Goal: Information Seeking & Learning: Learn about a topic

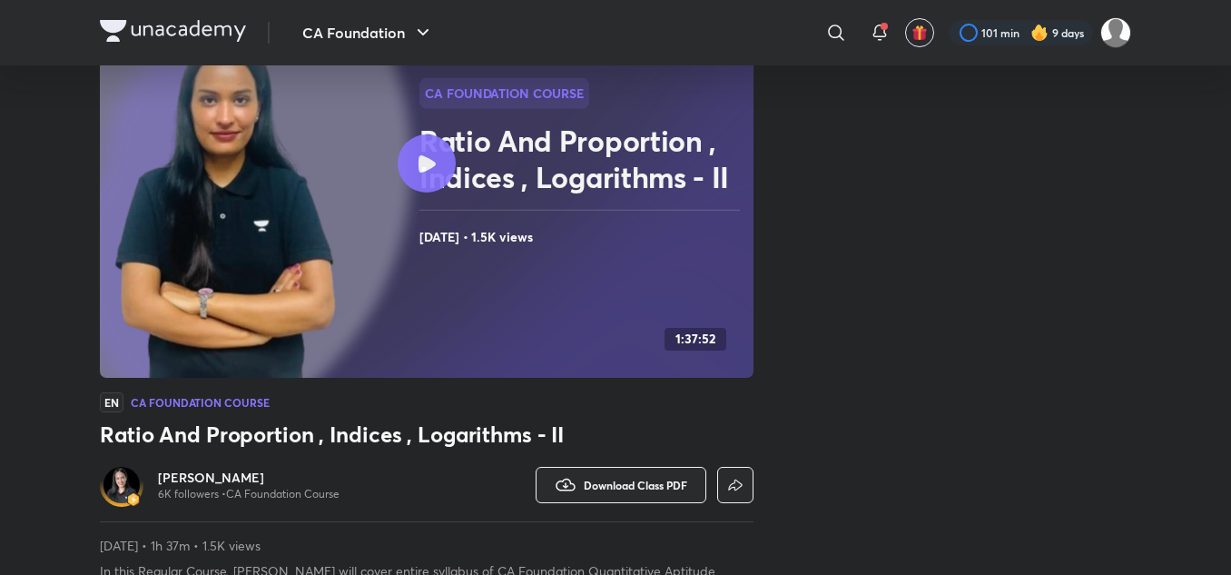
click at [126, 15] on div "CA Foundation ​ 101 min 9 days" at bounding box center [615, 32] width 1031 height 65
click at [158, 24] on img at bounding box center [173, 31] width 146 height 22
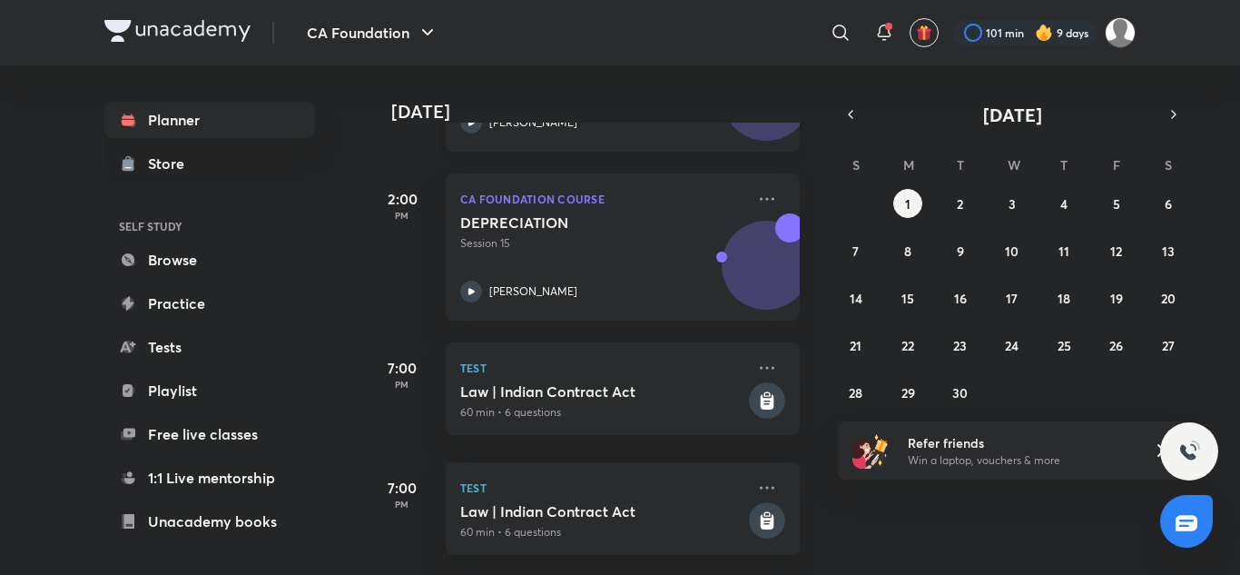
scroll to position [913, 0]
click at [859, 111] on button "button" at bounding box center [850, 114] width 25 height 25
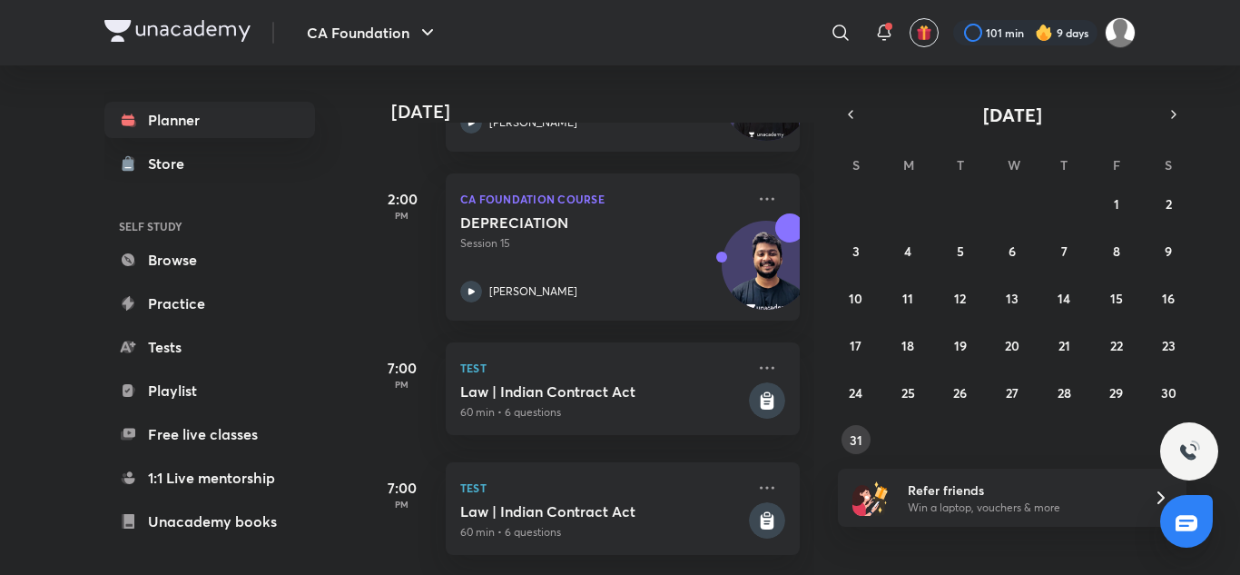
click at [855, 440] on abbr "31" at bounding box center [856, 439] width 13 height 17
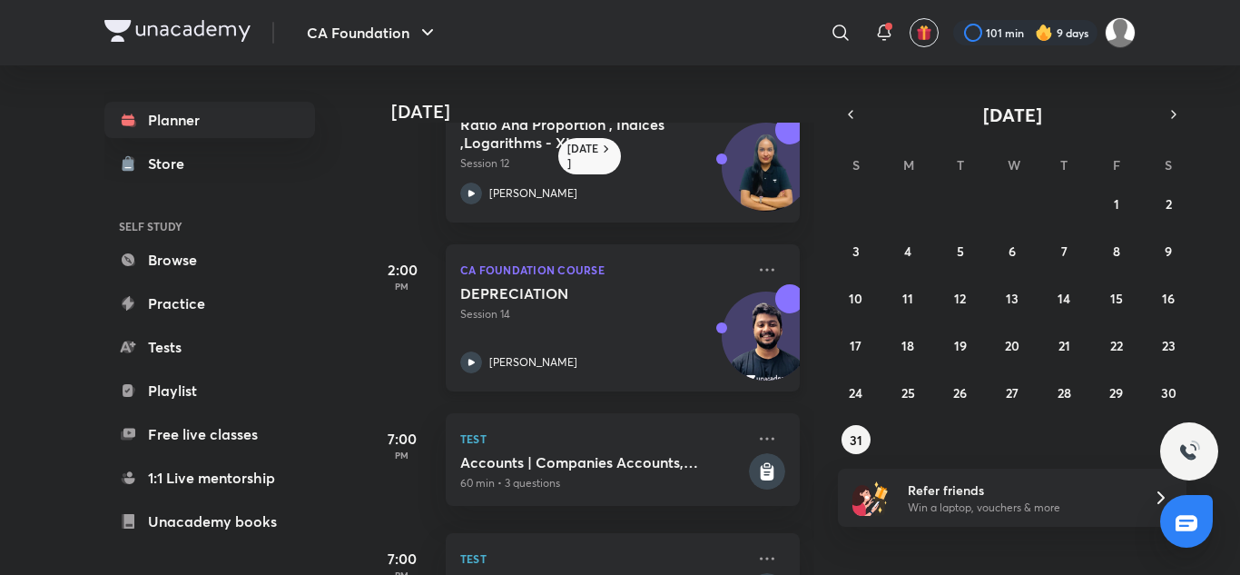
scroll to position [0, 0]
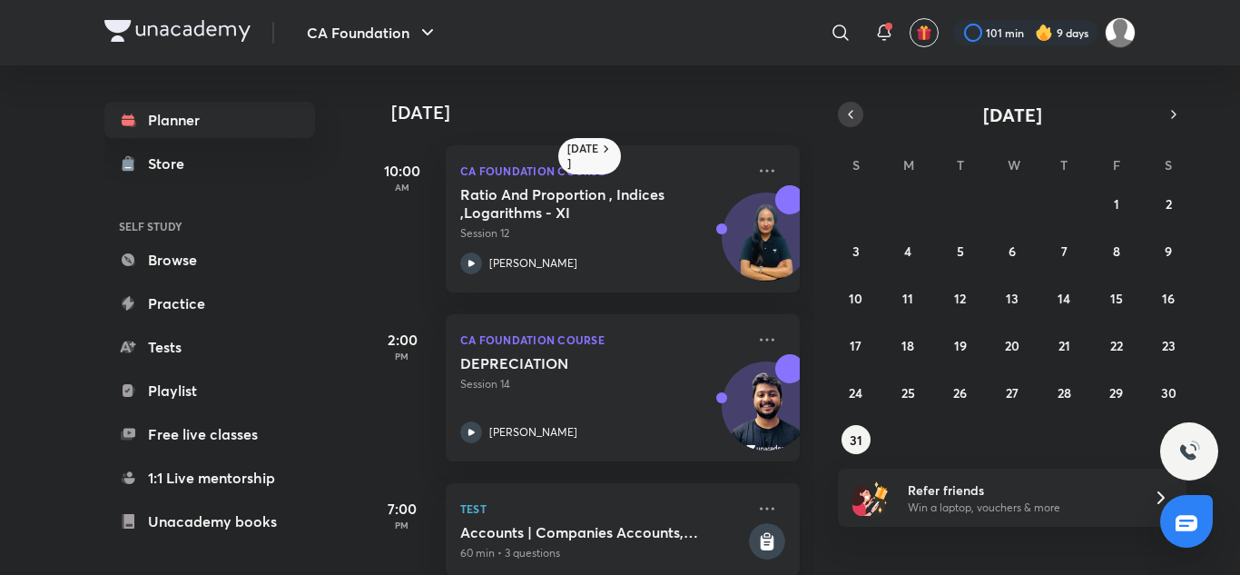
click at [851, 118] on icon "button" at bounding box center [850, 114] width 15 height 16
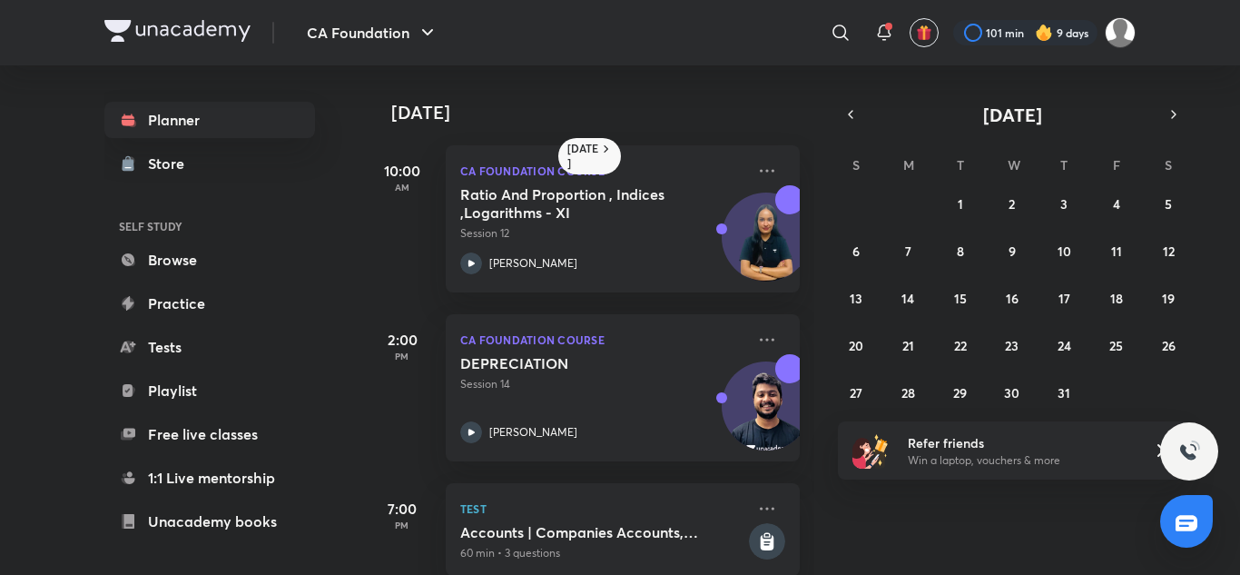
click at [1176, 98] on div "Yesterday 10:00 AM CA Foundation Course Ratio And Proportion , Indices ,Logarit…" at bounding box center [801, 319] width 871 height 509
click at [1174, 101] on div "Yesterday 10:00 AM CA Foundation Course Ratio And Proportion , Indices ,Logarit…" at bounding box center [801, 319] width 871 height 509
click at [1174, 115] on icon "button" at bounding box center [1174, 114] width 15 height 16
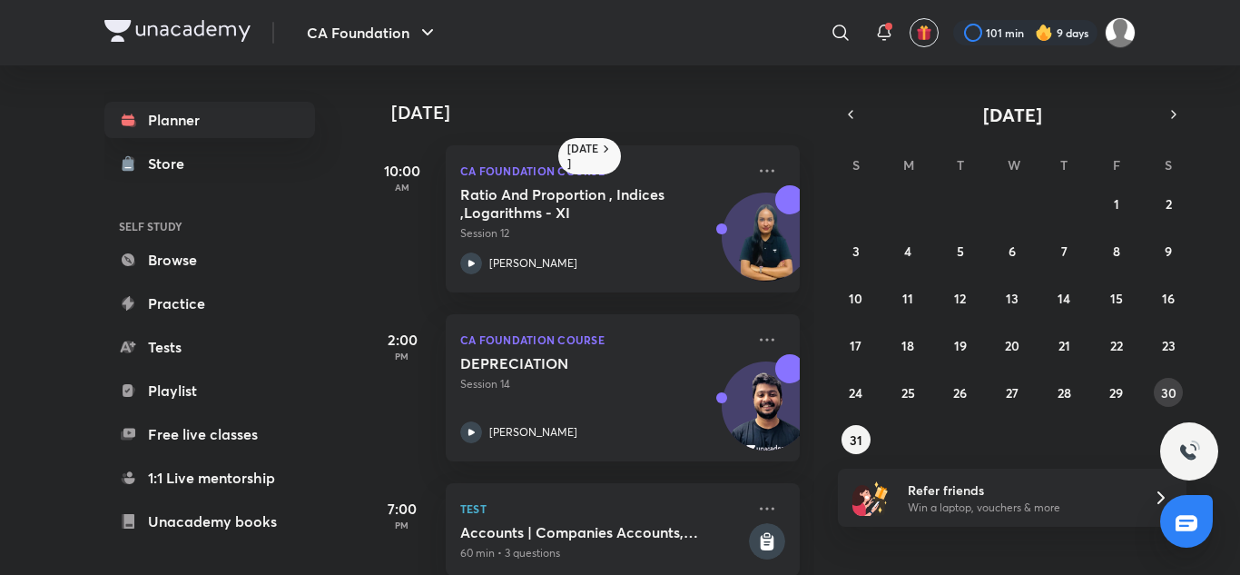
click at [1174, 382] on button "30" at bounding box center [1168, 392] width 29 height 29
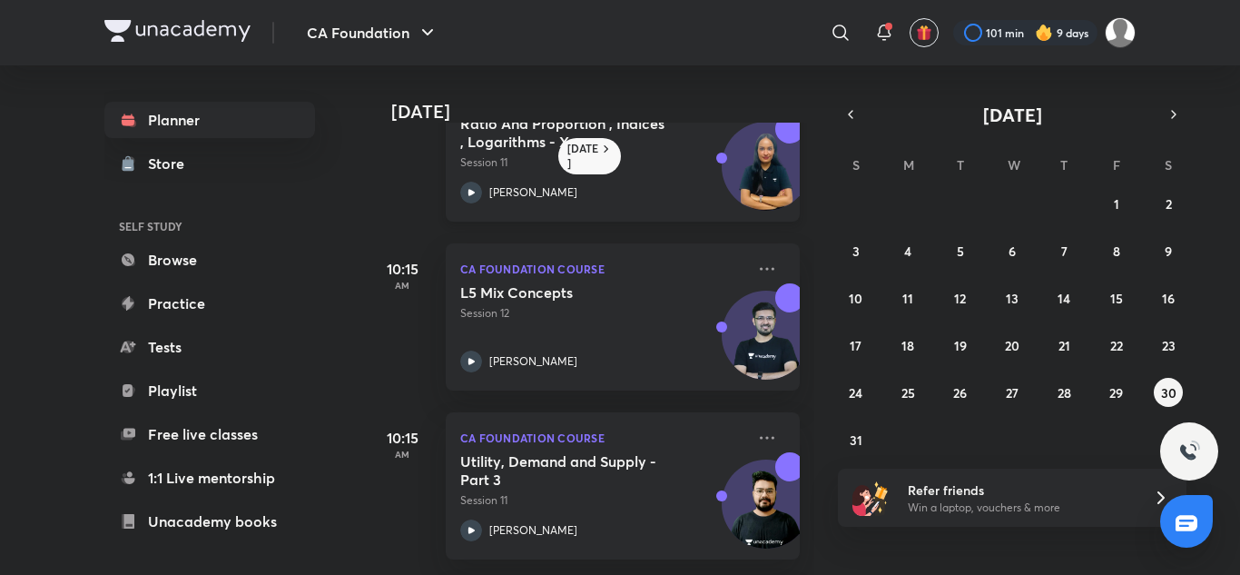
scroll to position [20, 0]
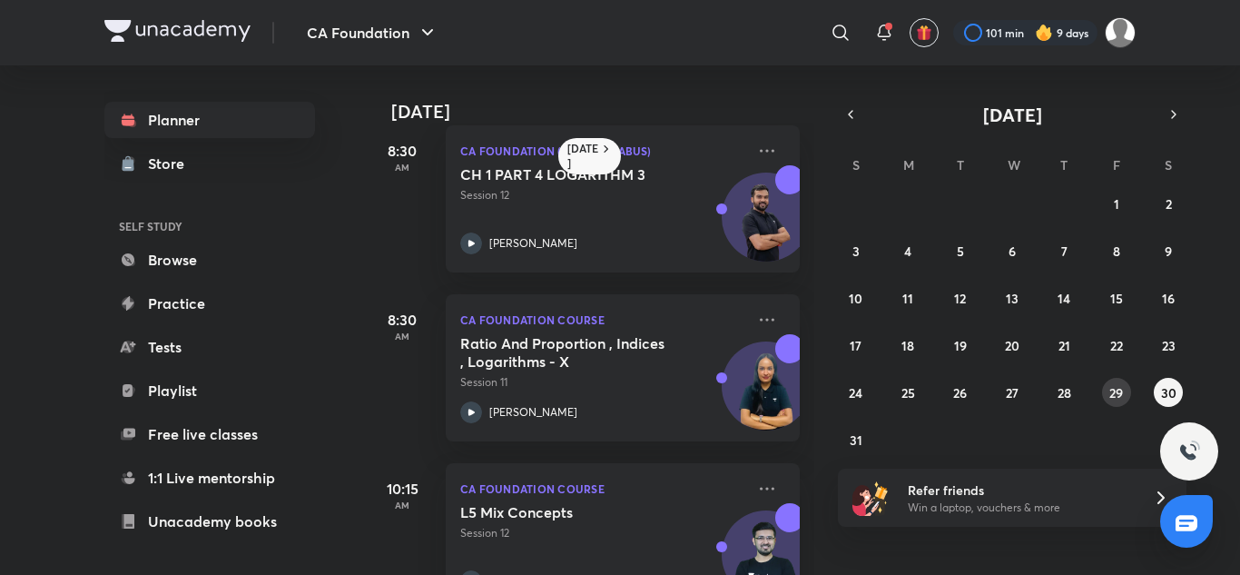
click at [1108, 385] on button "29" at bounding box center [1116, 392] width 29 height 29
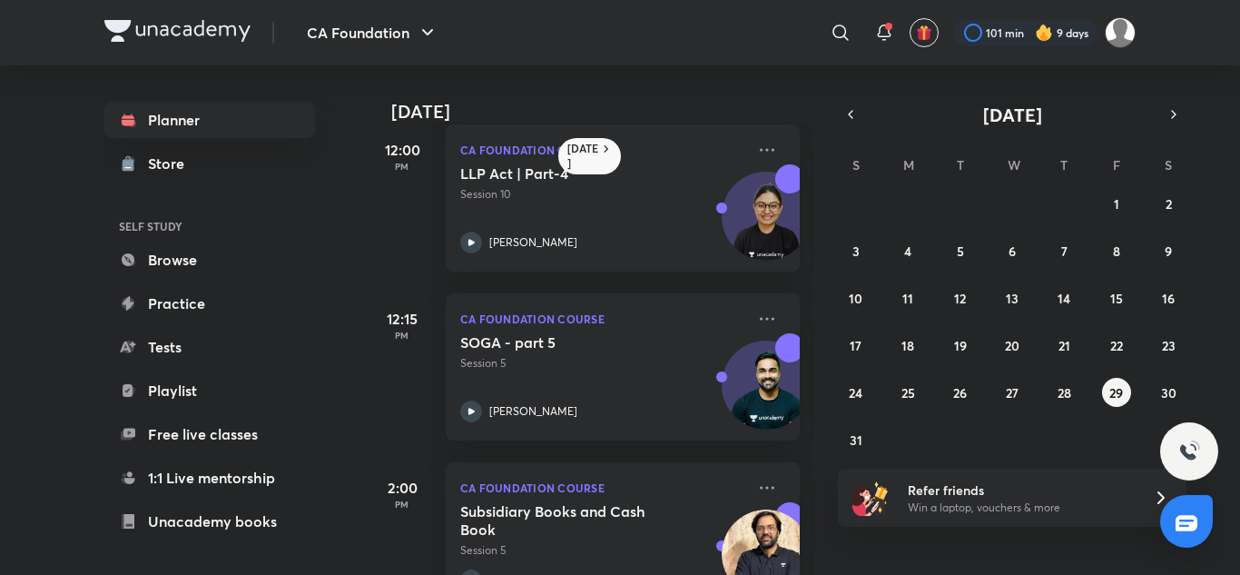
scroll to position [759, 0]
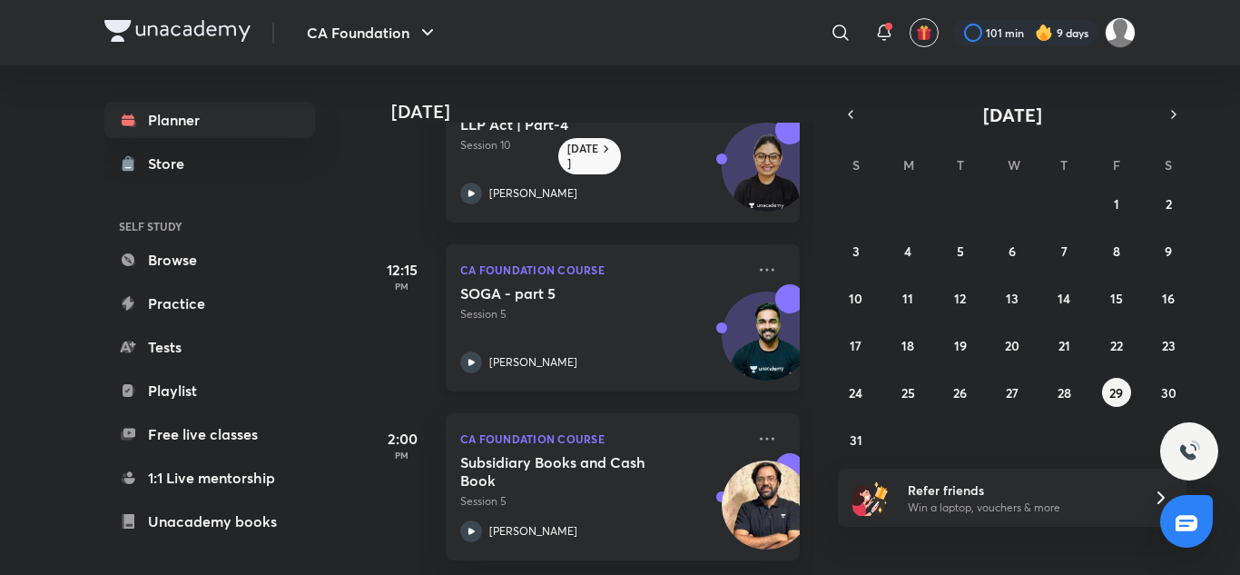
click at [473, 351] on icon at bounding box center [471, 362] width 22 height 22
click at [1174, 111] on icon "button" at bounding box center [1174, 114] width 15 height 16
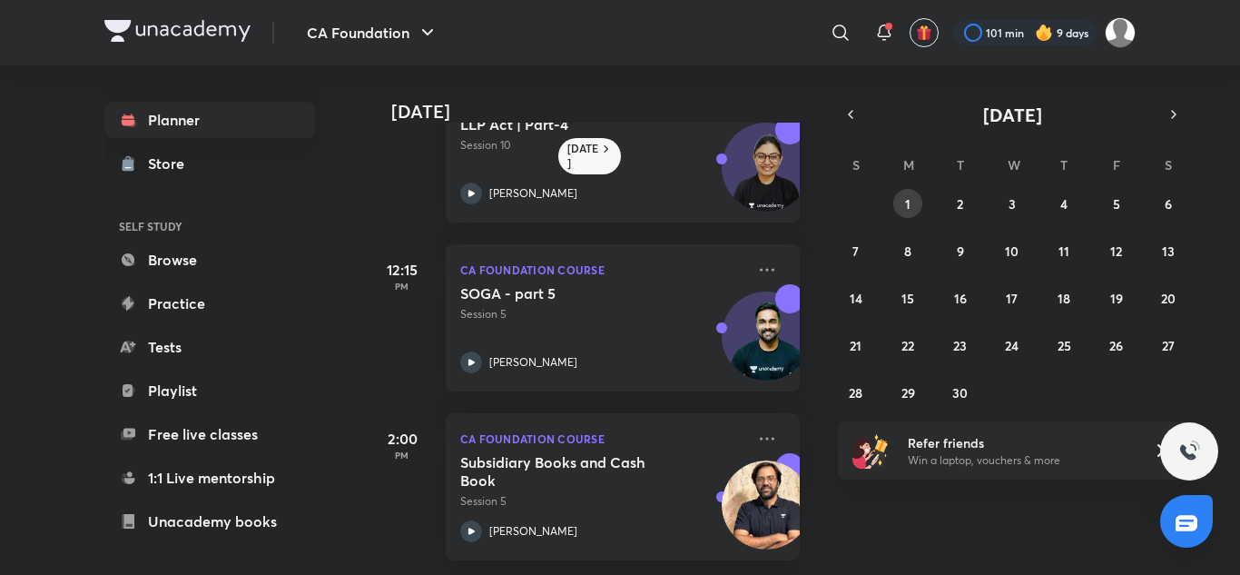
click at [903, 216] on button "1" at bounding box center [907, 203] width 29 height 29
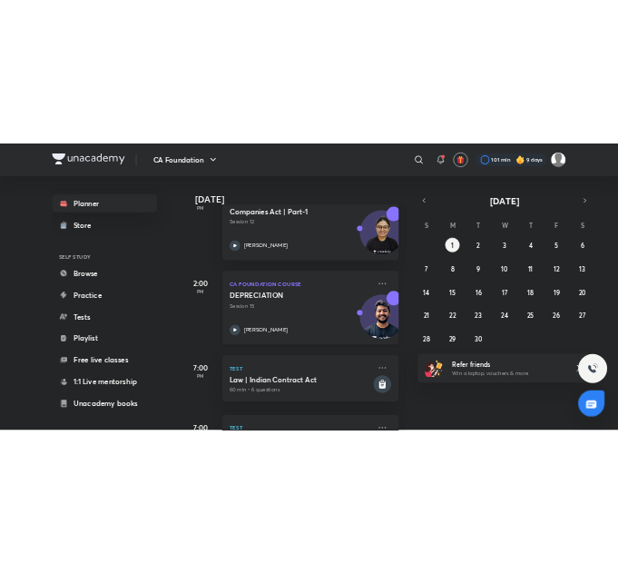
scroll to position [908, 0]
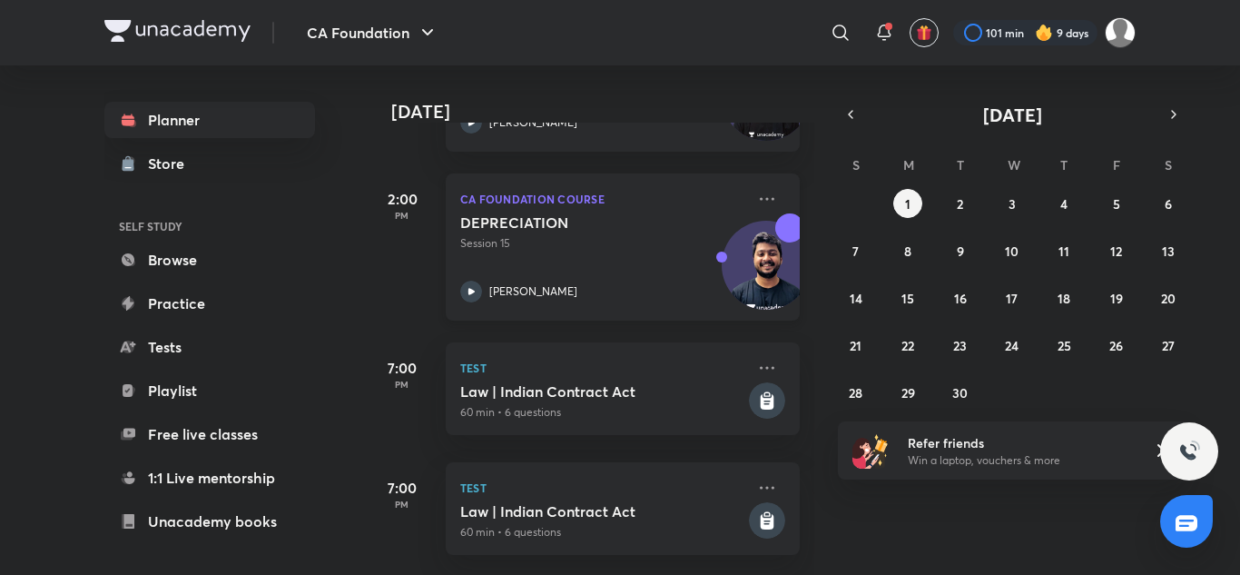
click at [476, 281] on icon at bounding box center [471, 292] width 22 height 22
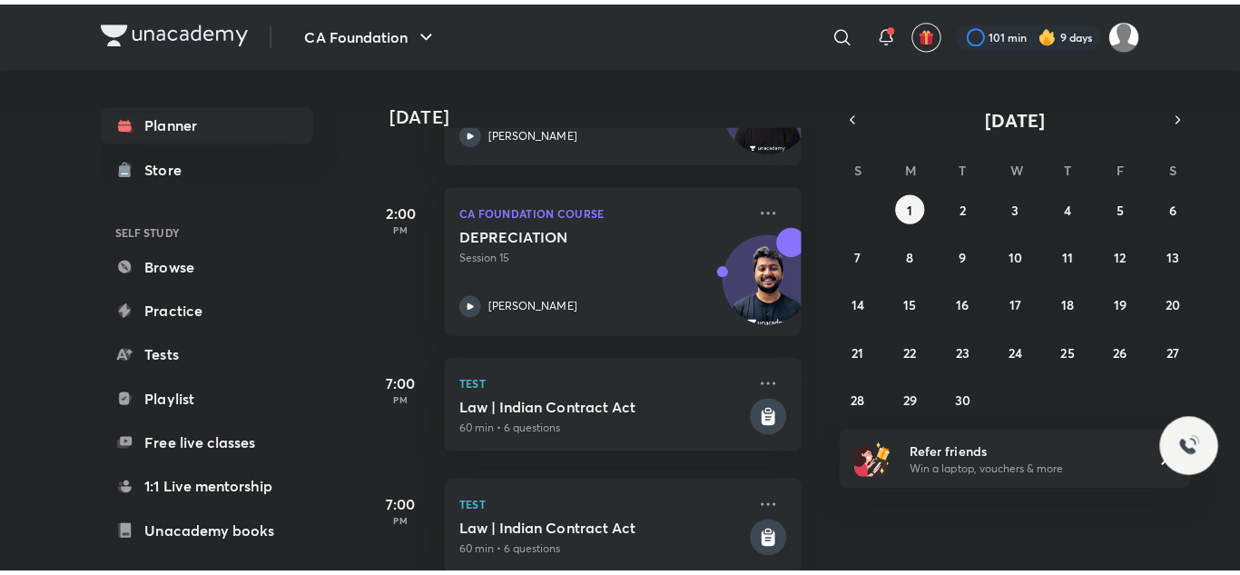
scroll to position [892, 0]
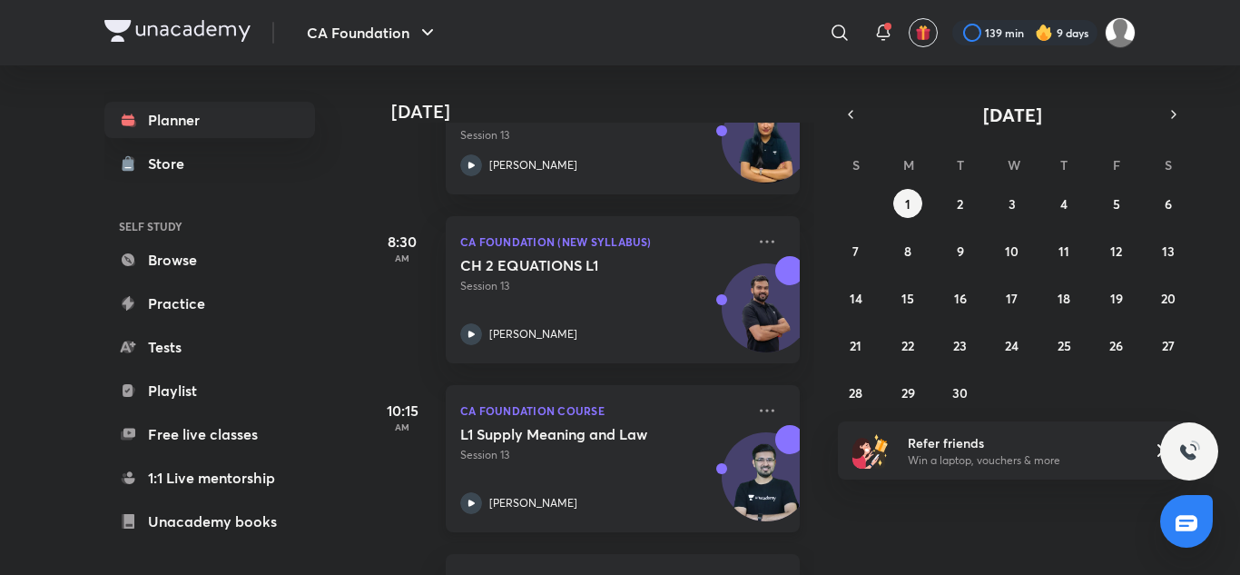
scroll to position [272, 0]
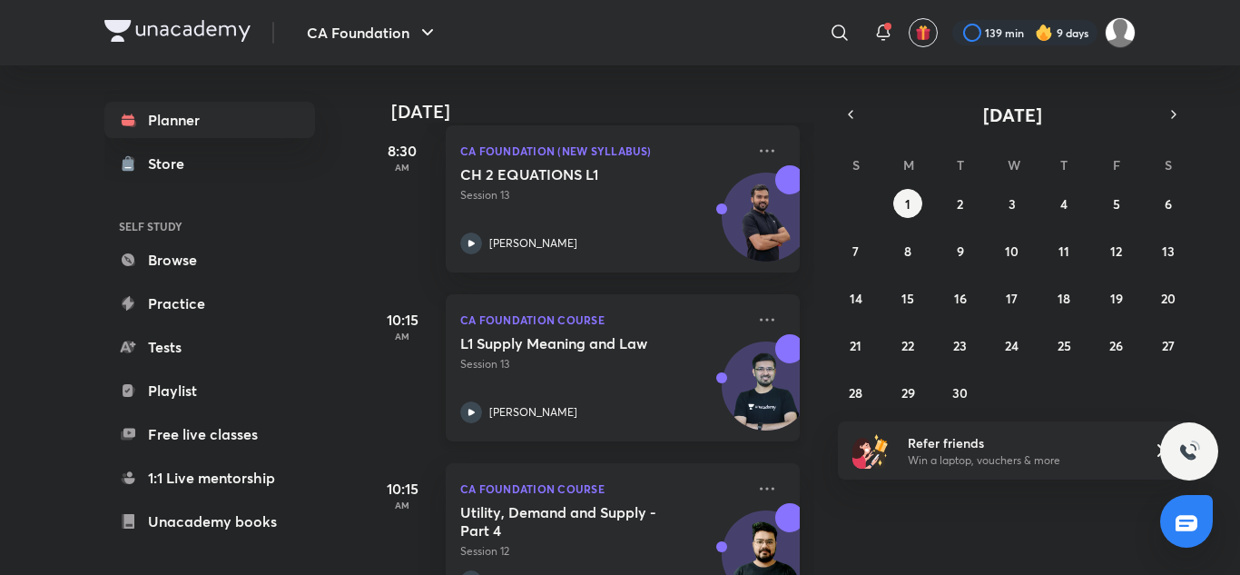
click at [477, 406] on icon at bounding box center [471, 412] width 22 height 22
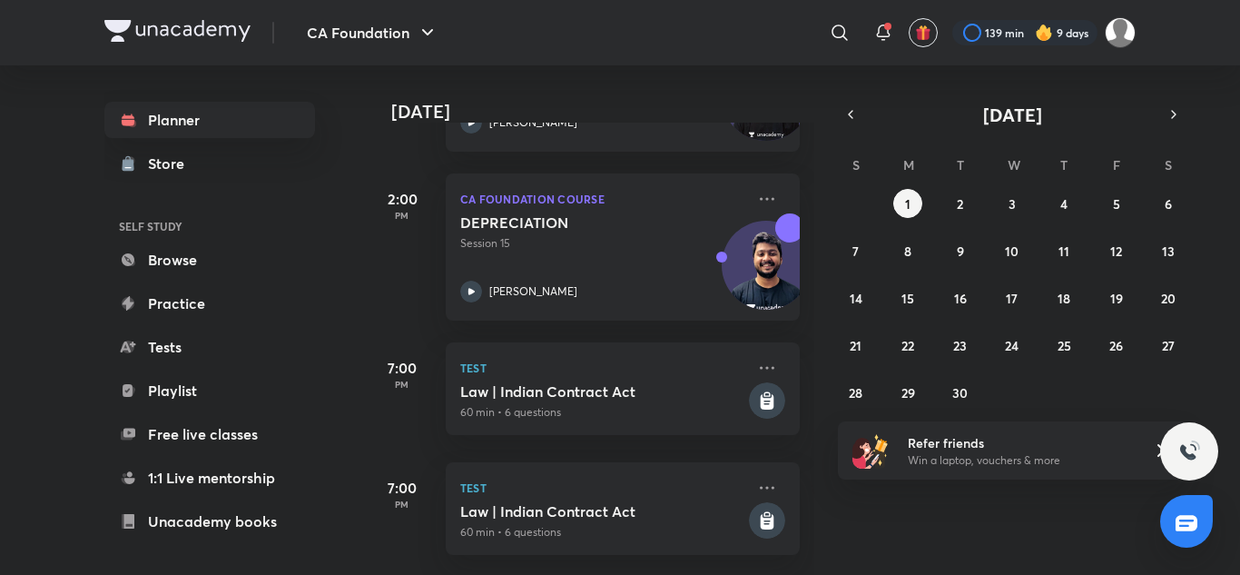
scroll to position [913, 0]
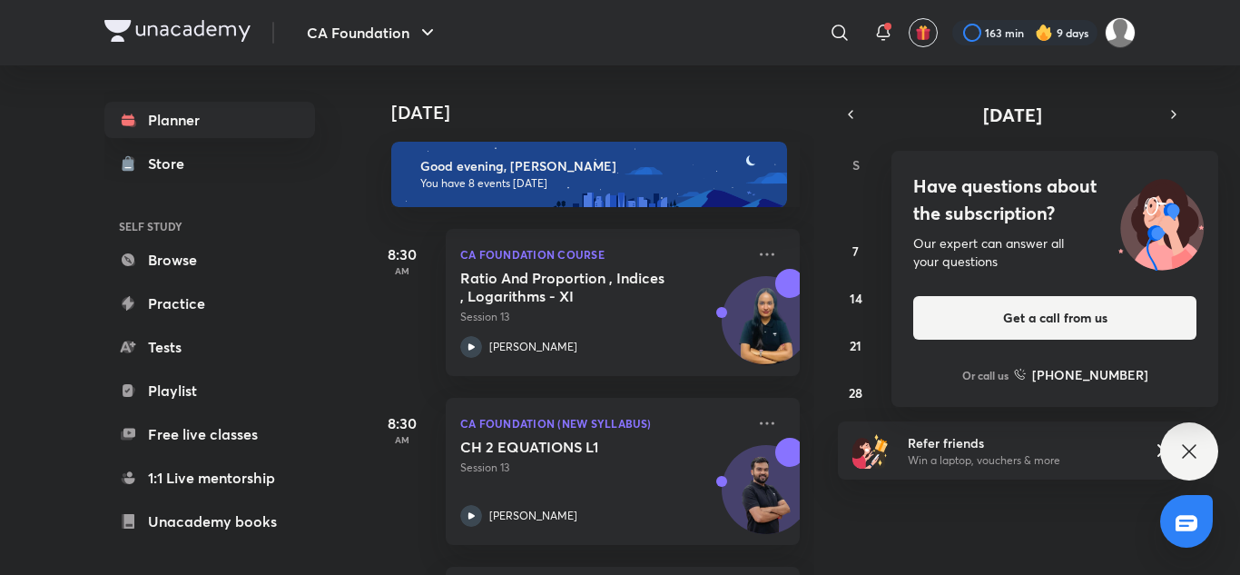
click at [1171, 445] on div "Have questions about the subscription? Our expert can answer all your questions…" at bounding box center [1189, 451] width 58 height 58
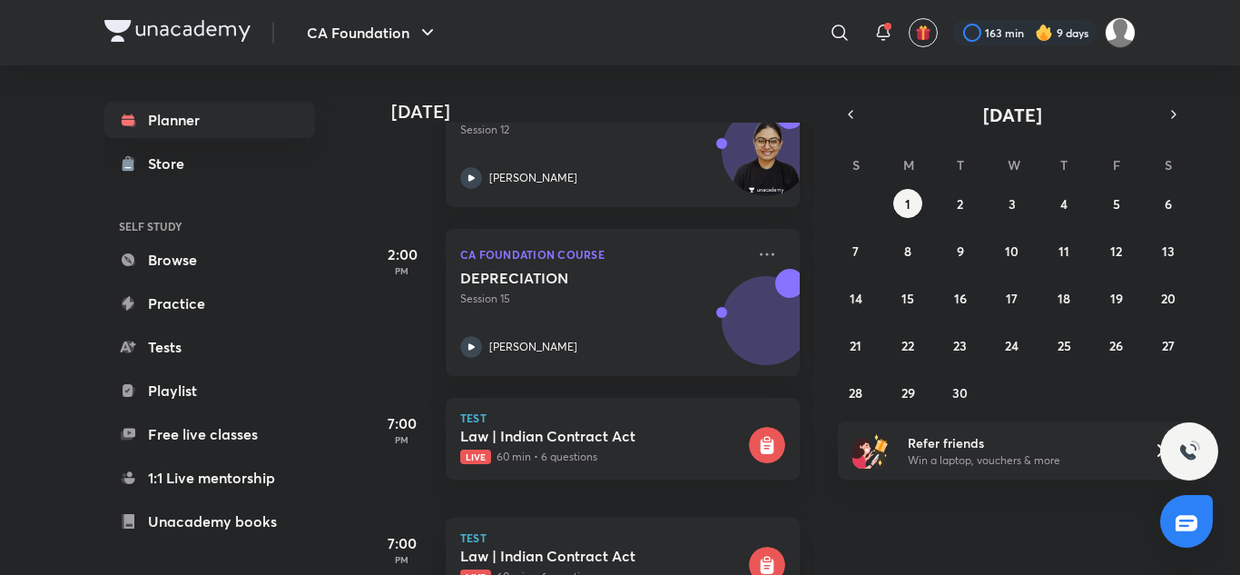
scroll to position [913, 0]
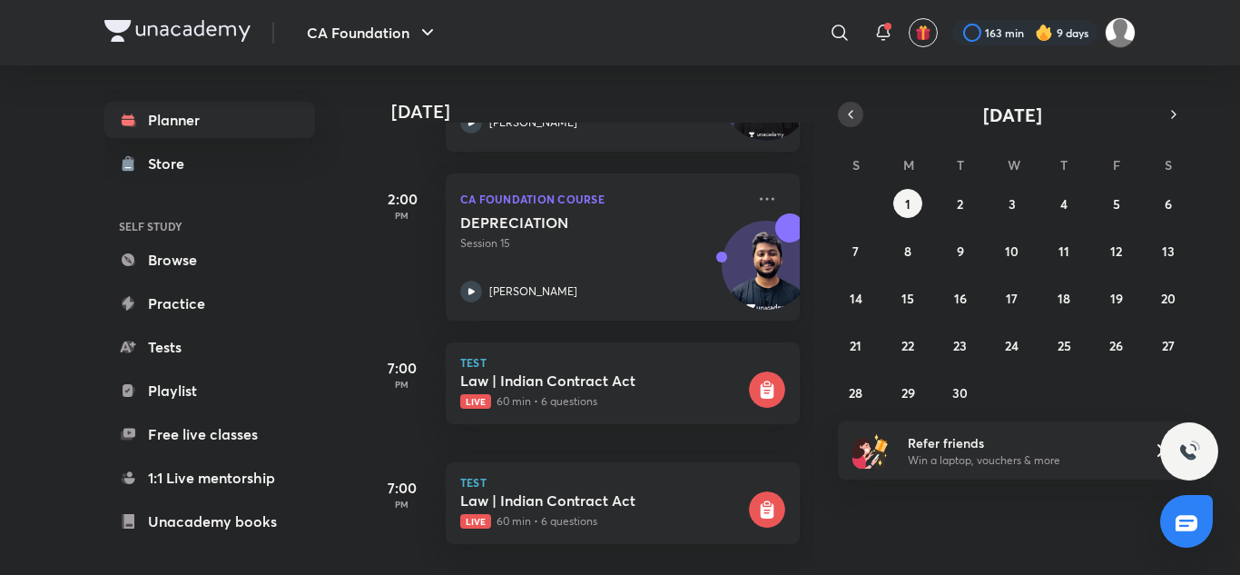
click at [860, 115] on button "button" at bounding box center [850, 114] width 25 height 25
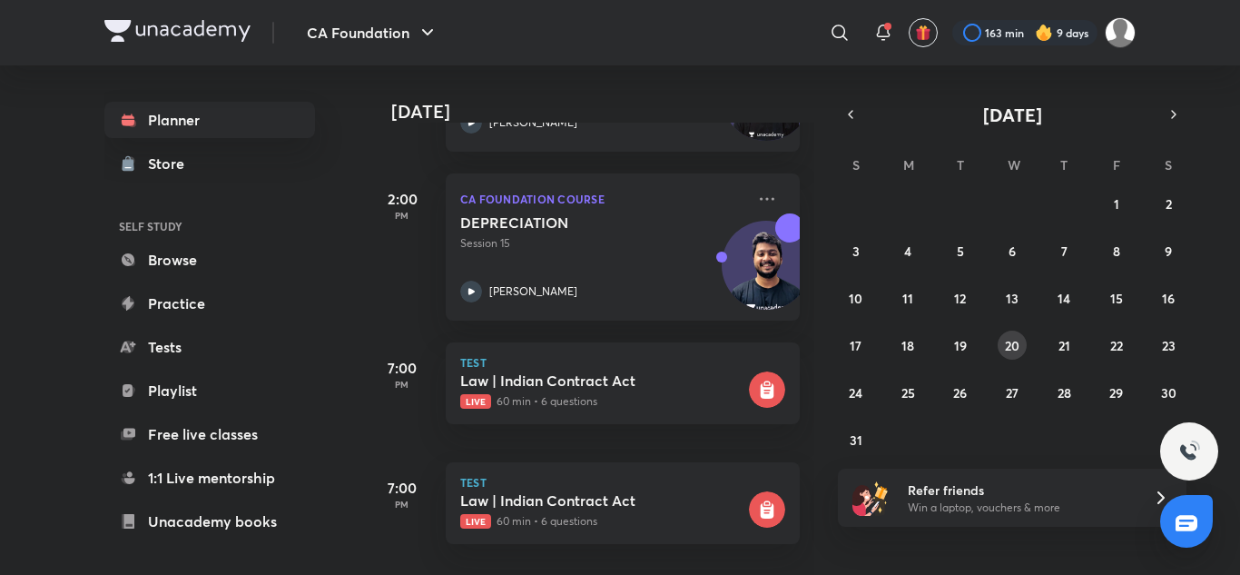
click at [1016, 342] on abbr "20" at bounding box center [1012, 345] width 15 height 17
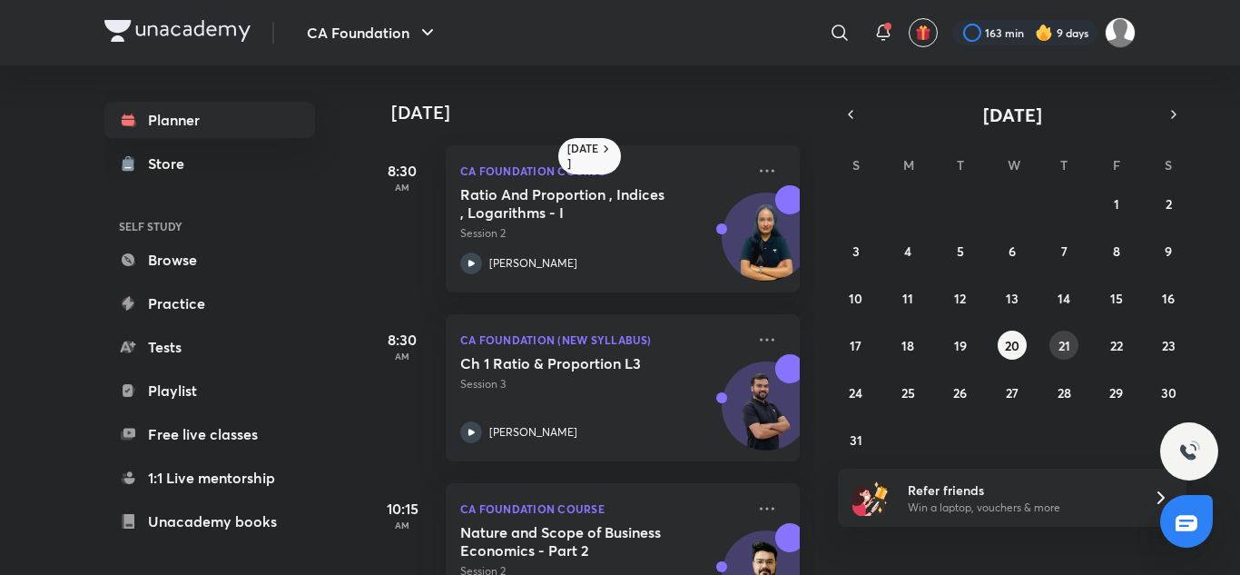
click at [1060, 346] on abbr "21" at bounding box center [1065, 345] width 12 height 17
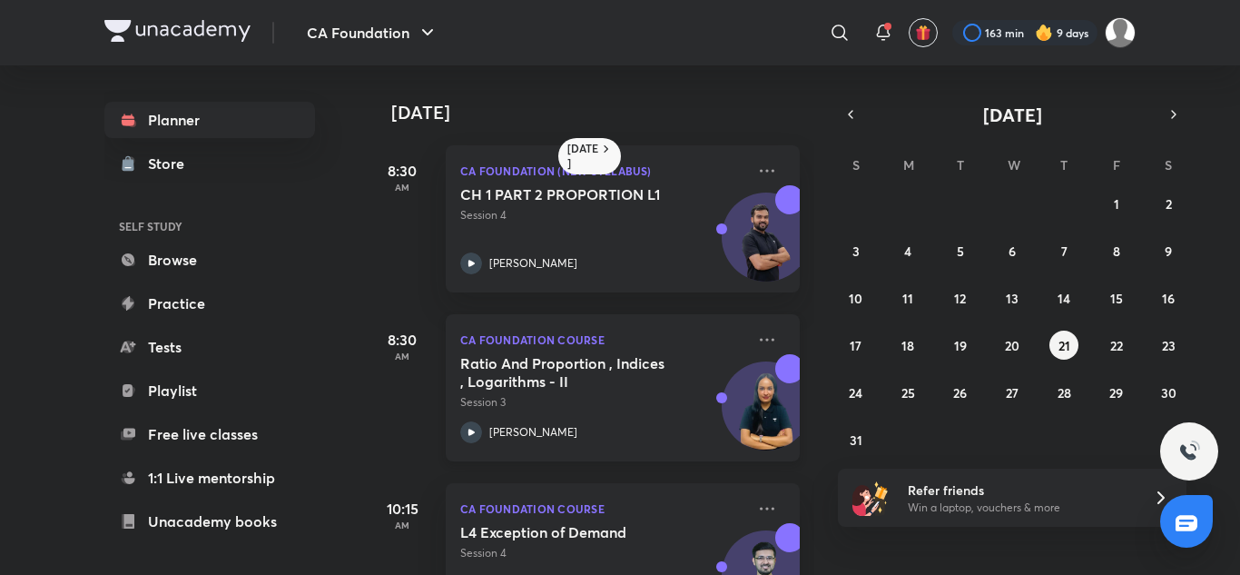
click at [466, 429] on icon at bounding box center [471, 432] width 22 height 22
click at [1166, 120] on button "button" at bounding box center [1173, 114] width 25 height 25
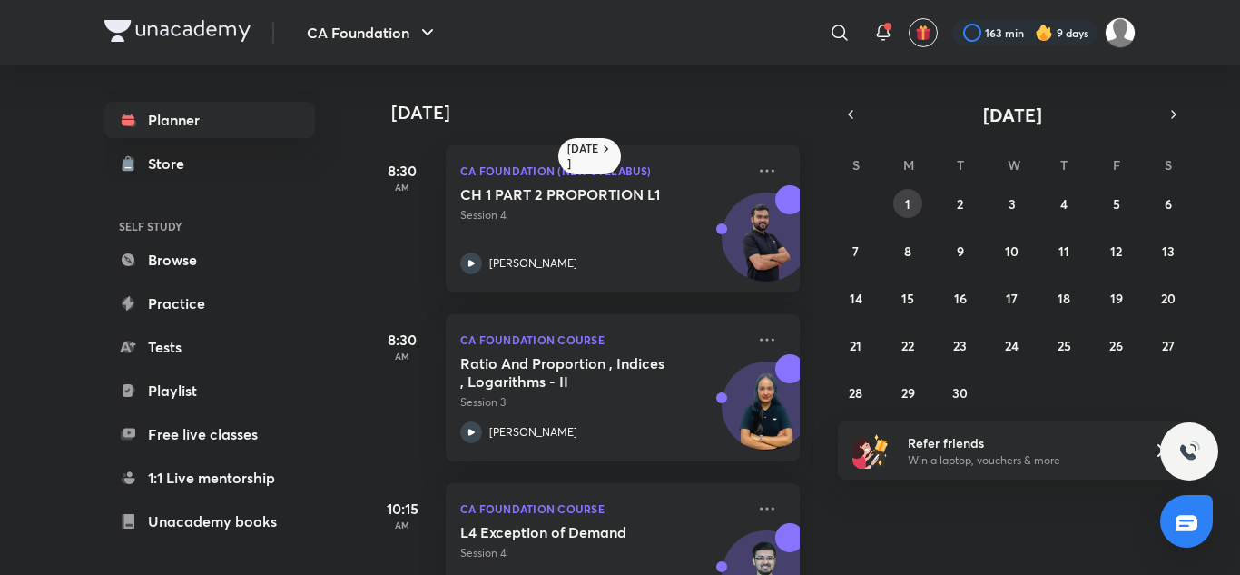
click at [913, 209] on button "1" at bounding box center [907, 203] width 29 height 29
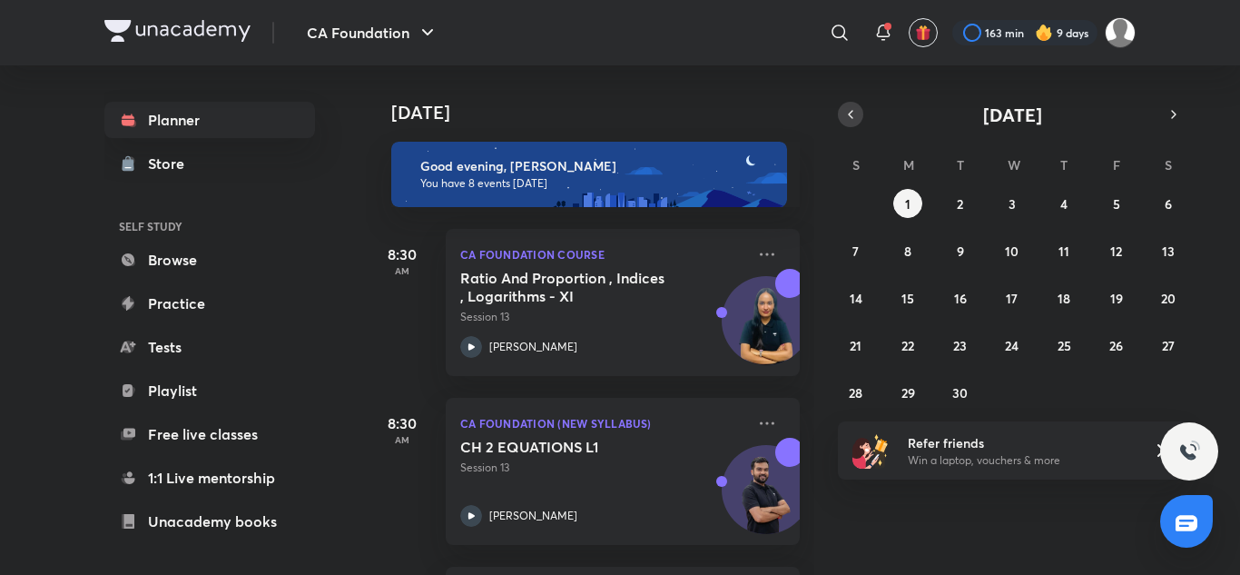
click at [855, 114] on icon "button" at bounding box center [850, 114] width 15 height 16
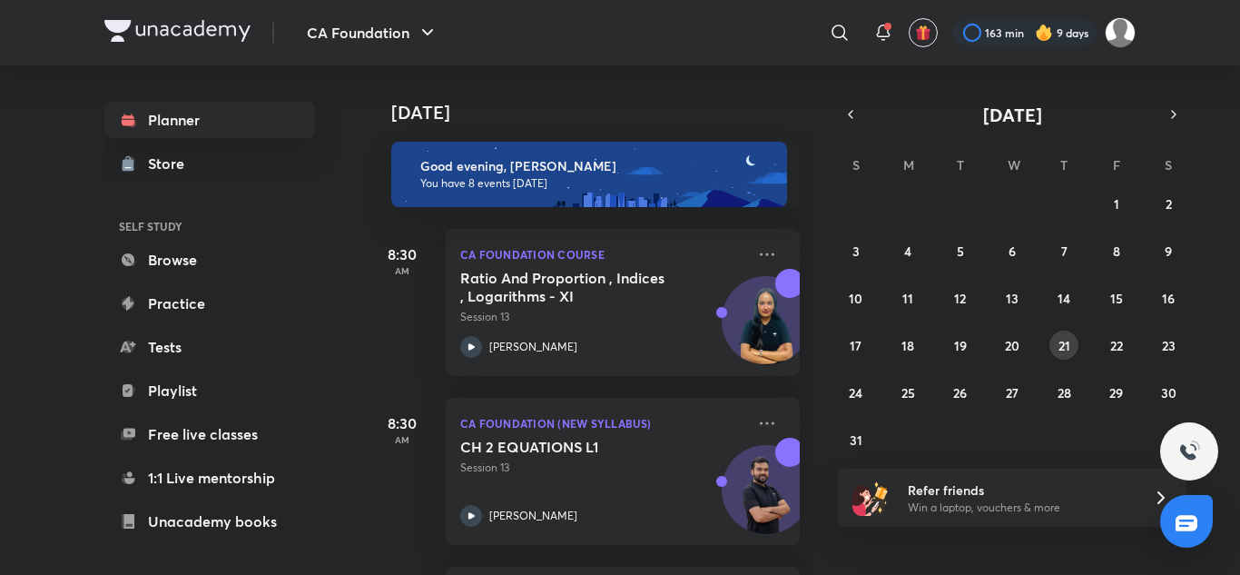
click at [1065, 330] on button "21" at bounding box center [1063, 344] width 29 height 29
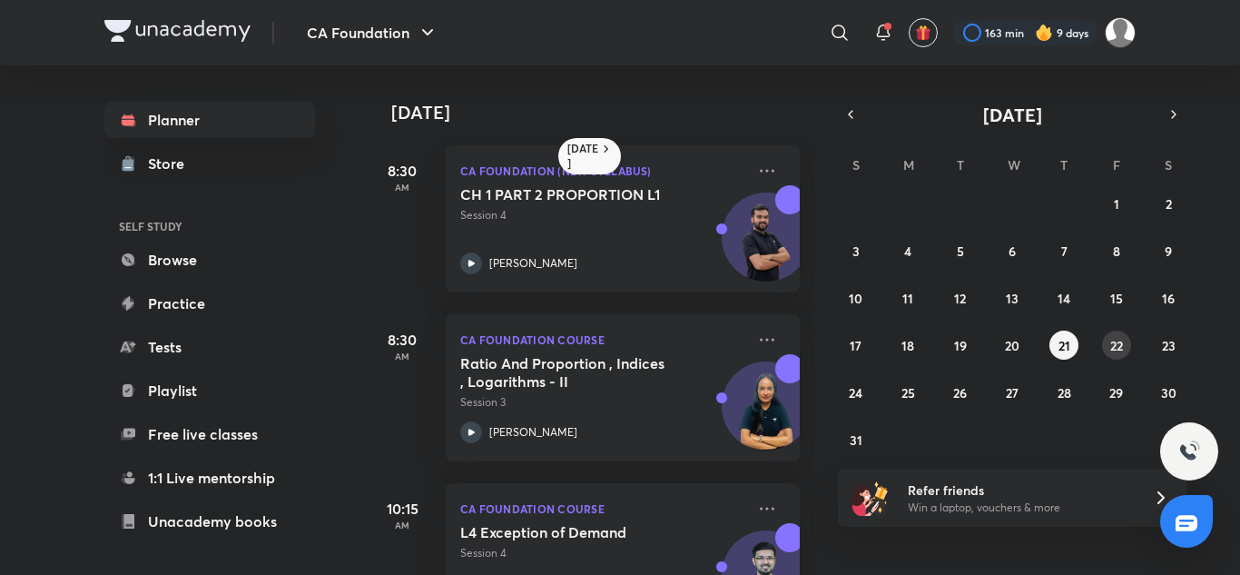
click at [1107, 340] on button "22" at bounding box center [1116, 344] width 29 height 29
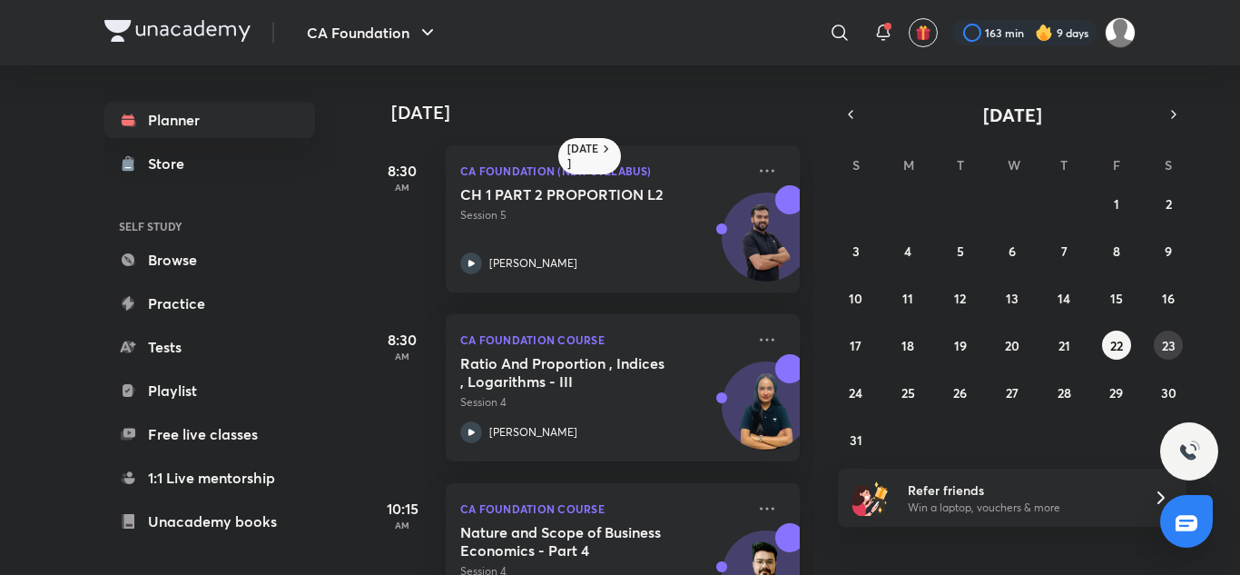
click at [1167, 352] on abbr "23" at bounding box center [1169, 345] width 14 height 17
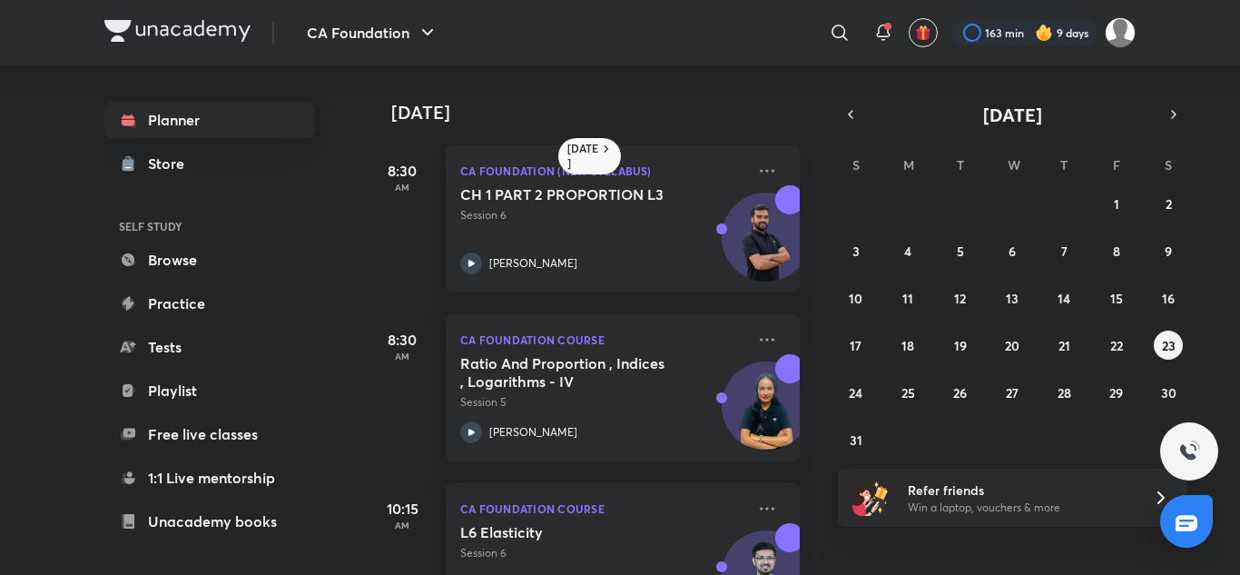
click at [871, 392] on div "27 28 29 30 31 1 2 3 4 5 6 7 8 9 10 11 12 13 14 15 16 17 18 19 20 21 22 23 24 2…" at bounding box center [1012, 321] width 349 height 265
click at [866, 390] on button "24" at bounding box center [856, 392] width 29 height 29
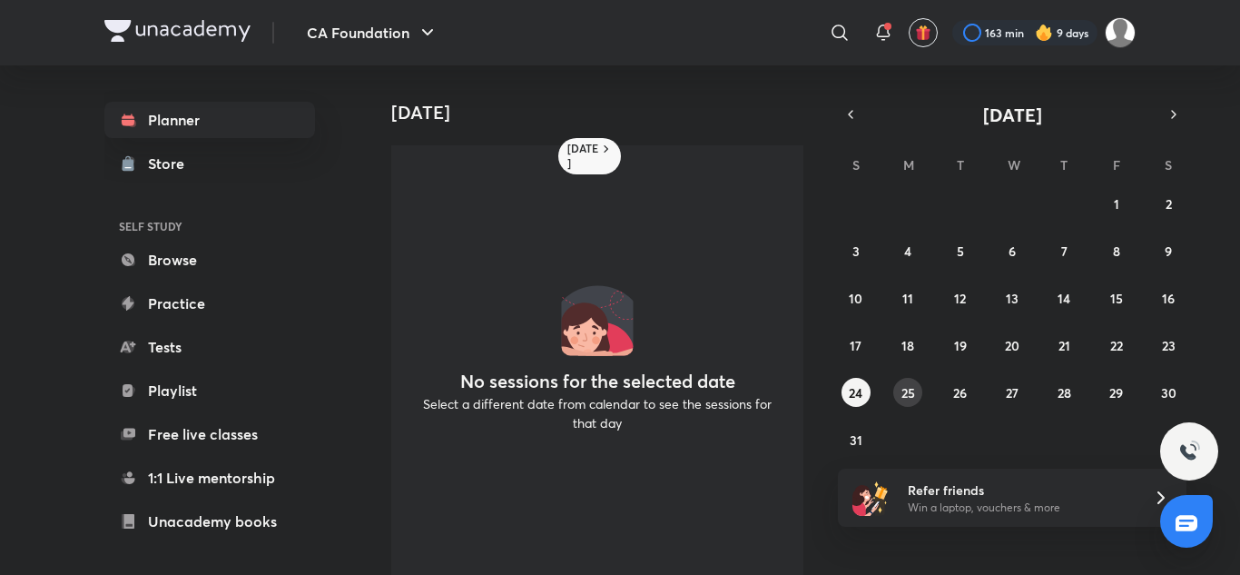
click at [903, 388] on abbr "25" at bounding box center [909, 392] width 14 height 17
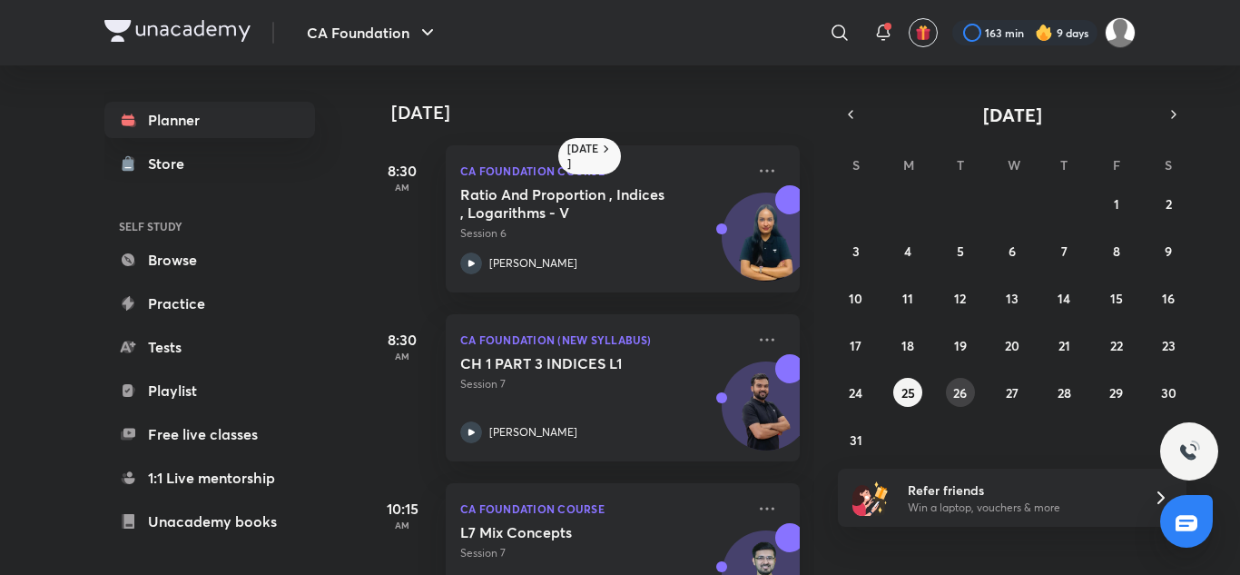
click at [951, 394] on button "26" at bounding box center [960, 392] width 29 height 29
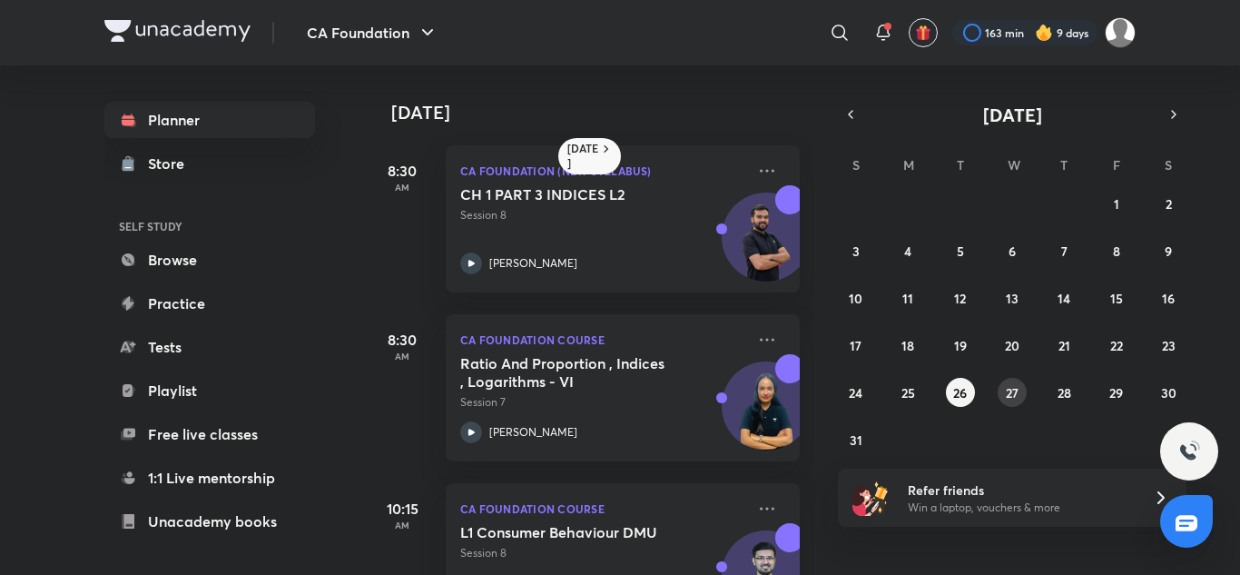
click at [1007, 389] on abbr "27" at bounding box center [1012, 392] width 13 height 17
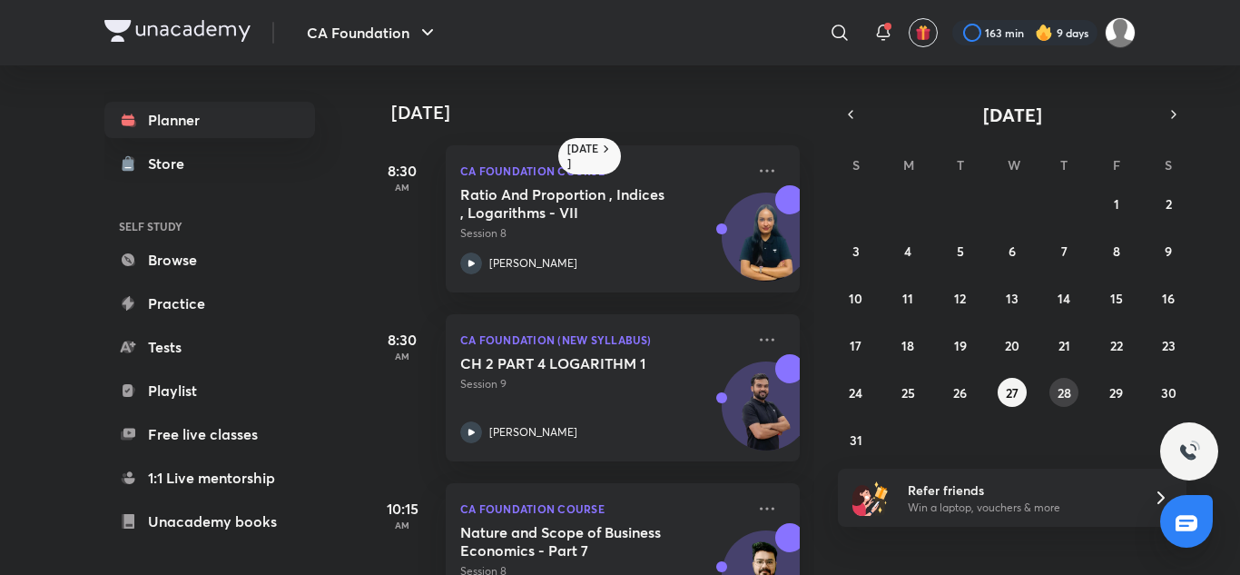
click at [1070, 390] on abbr "28" at bounding box center [1065, 392] width 14 height 17
click at [1115, 390] on abbr "29" at bounding box center [1116, 392] width 14 height 17
click at [1178, 389] on button "30" at bounding box center [1168, 392] width 29 height 29
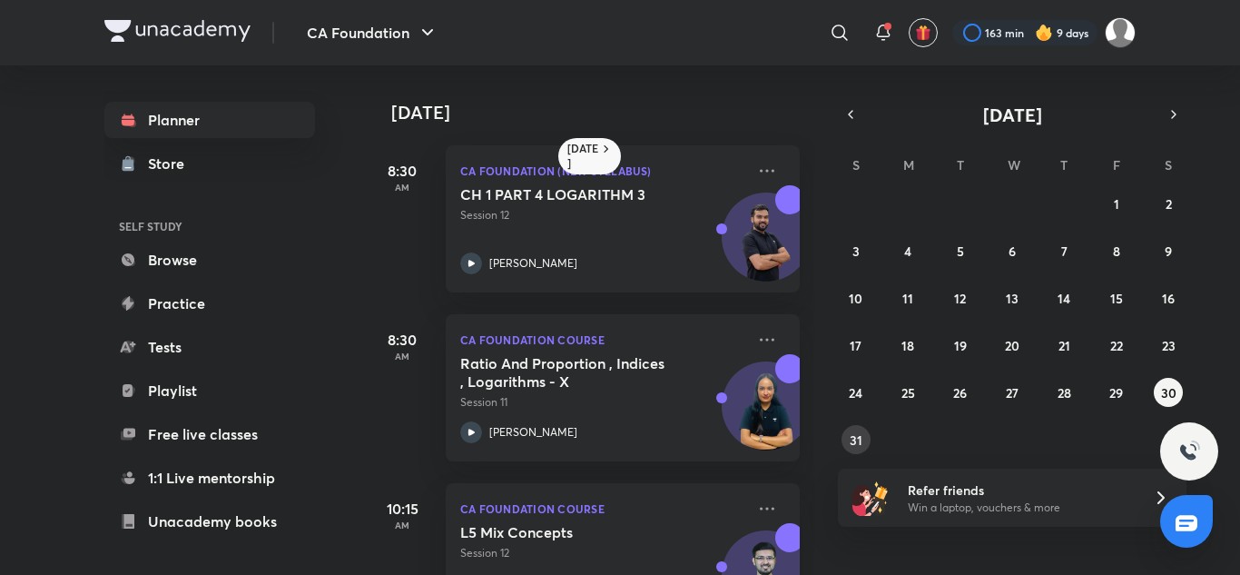
click at [863, 440] on button "31" at bounding box center [856, 439] width 29 height 29
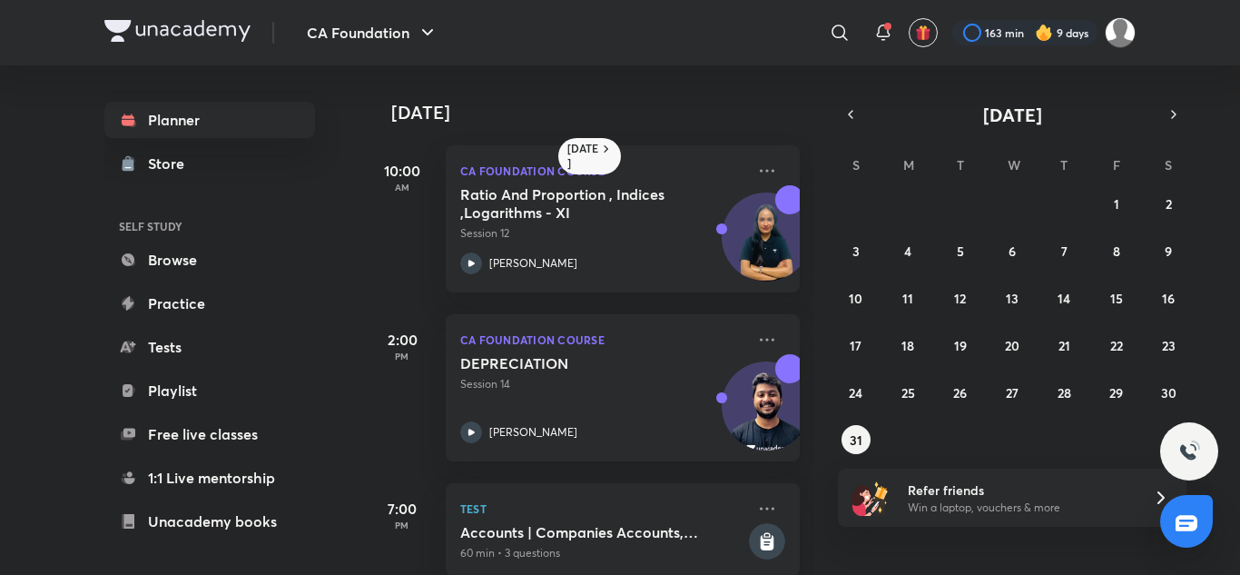
click at [1014, 360] on div "27 28 29 30 31 1 2 3 4 5 6 7 8 9 10 11 12 13 14 15 16 17 18 19 20 21 22 23 24 2…" at bounding box center [1012, 321] width 349 height 265
click at [1012, 355] on button "20" at bounding box center [1012, 344] width 29 height 29
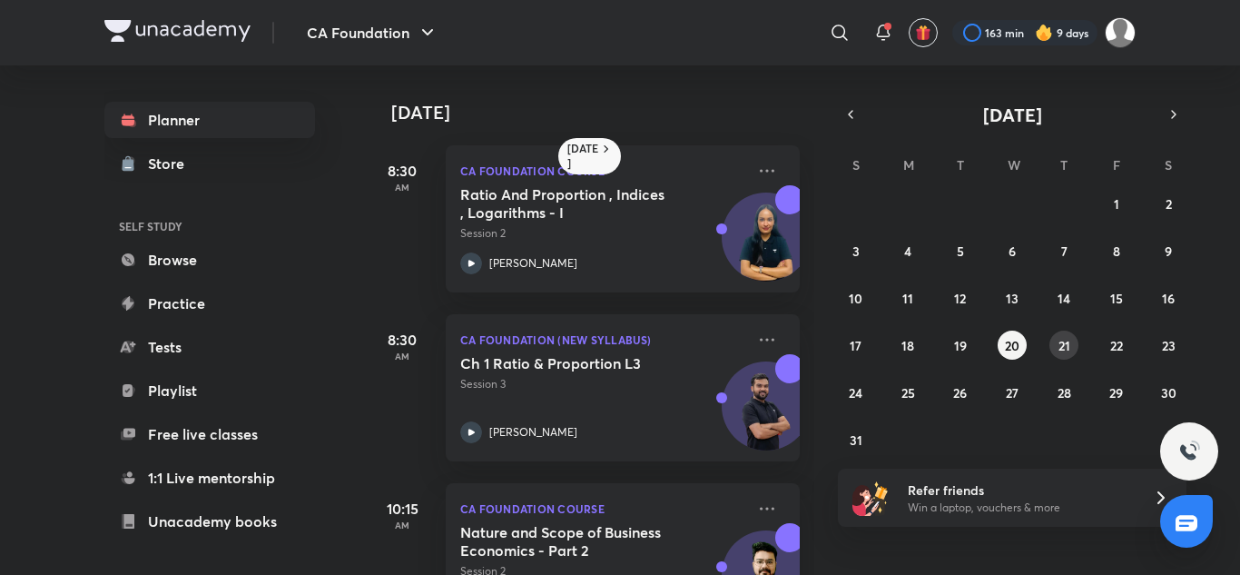
click at [1056, 331] on div "27 28 29 30 31 1 2 3 4 5 6 7 8 9 10 11 12 13 14 15 16 17 18 19 20 21 22 23 24 2…" at bounding box center [1012, 321] width 349 height 265
click at [1065, 337] on abbr "21" at bounding box center [1065, 345] width 12 height 17
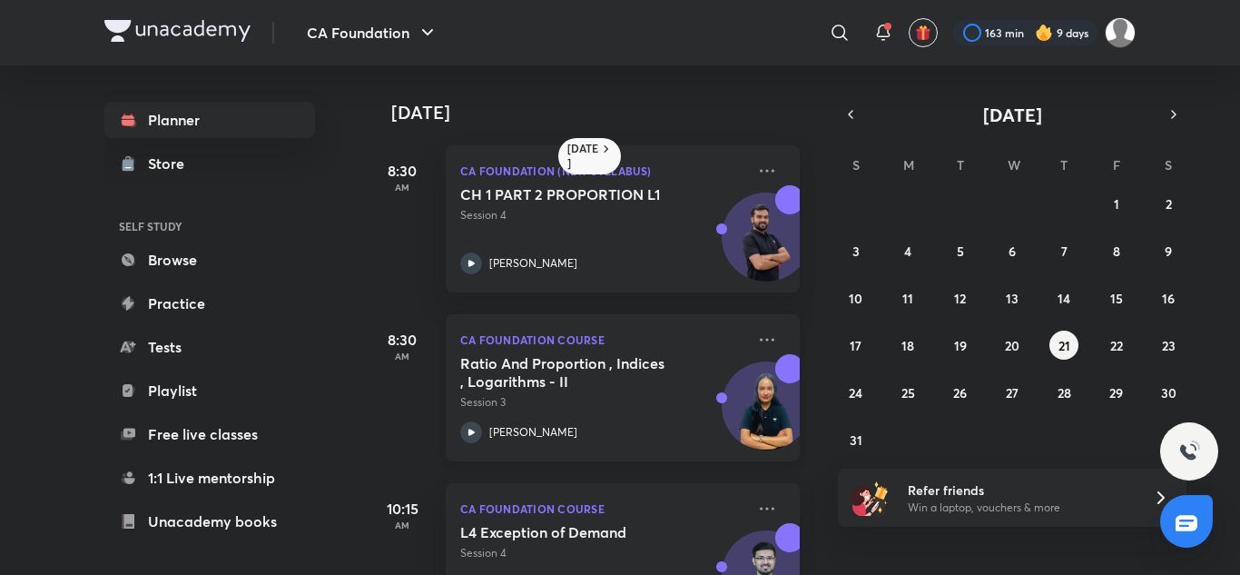
click at [475, 428] on icon at bounding box center [471, 432] width 22 height 22
